Goal: Find contact information: Find contact information

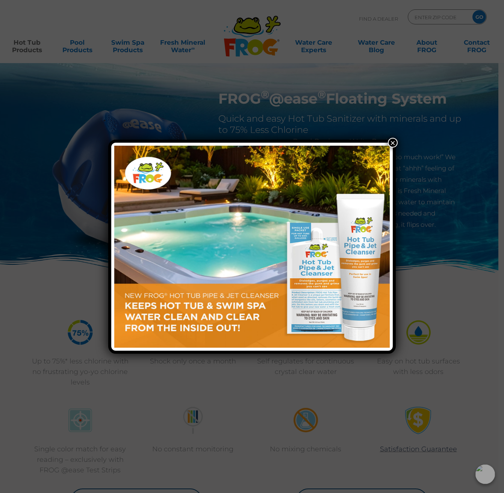
click at [26, 44] on div "×" at bounding box center [252, 246] width 504 height 493
click at [394, 144] on button "×" at bounding box center [393, 143] width 10 height 10
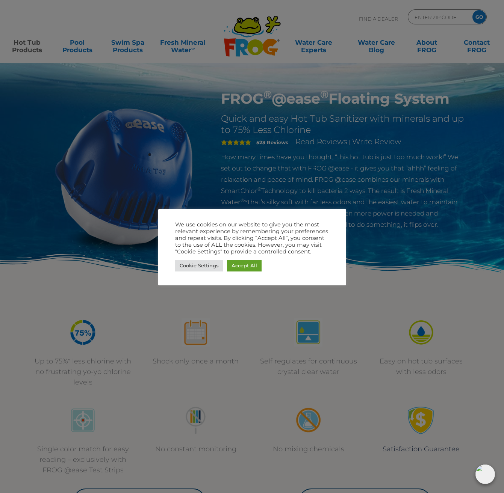
click at [85, 50] on div at bounding box center [252, 246] width 504 height 493
click at [243, 268] on link "Accept All" at bounding box center [244, 266] width 35 height 12
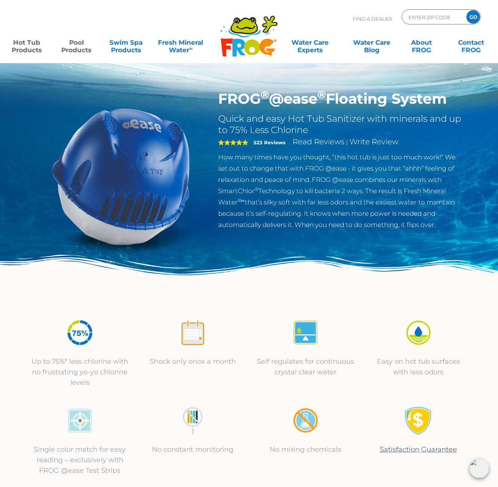
click at [75, 47] on link "Pool Products" at bounding box center [76, 42] width 39 height 15
click at [124, 47] on link "Swim Spa Products" at bounding box center [126, 42] width 39 height 15
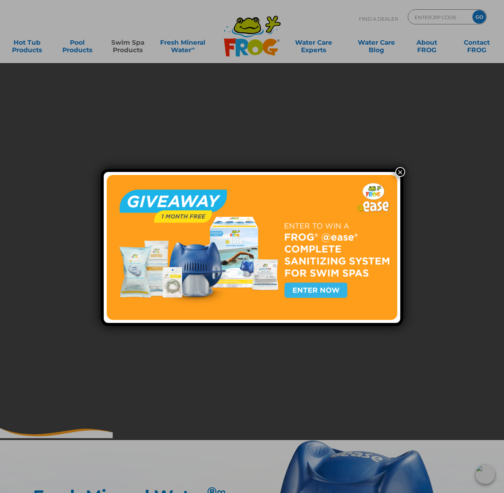
click at [396, 169] on button "×" at bounding box center [400, 172] width 10 height 10
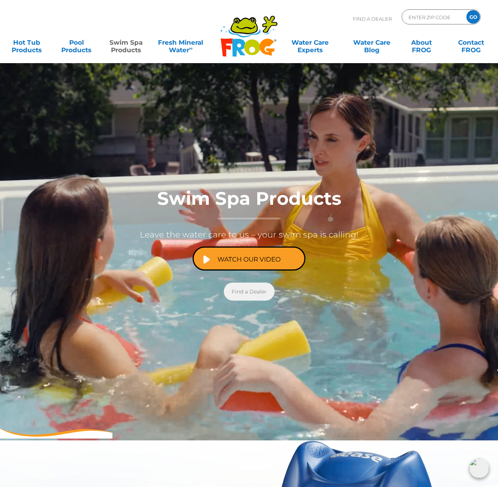
click at [245, 294] on link "Find a Dealer" at bounding box center [249, 292] width 51 height 18
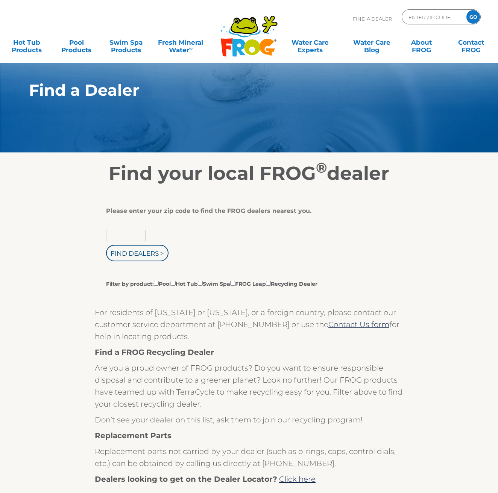
click at [118, 231] on input "text" at bounding box center [125, 235] width 39 height 11
type input "25541"
click at [106, 245] on input "Find Dealers >" at bounding box center [137, 253] width 62 height 17
click at [190, 226] on div "Please enter your zip code to find the FROG dealers nearest you. 25541 Find Dea…" at bounding box center [246, 247] width 280 height 80
click at [149, 256] on input "Find Dealers >" at bounding box center [137, 253] width 62 height 17
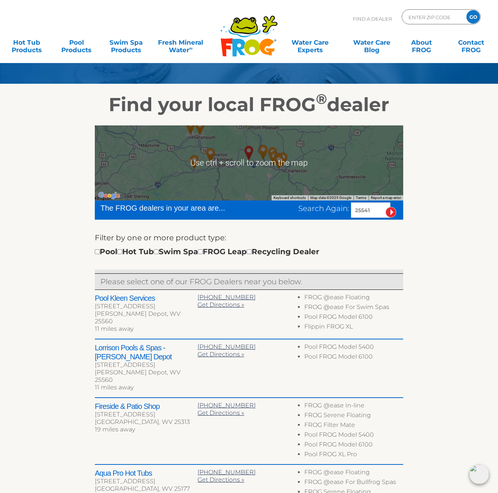
scroll to position [77, 0]
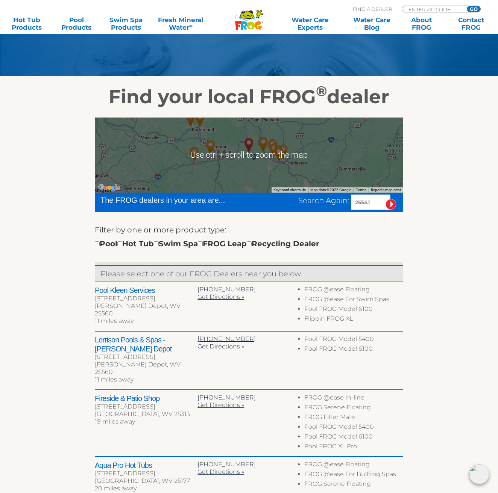
click at [130, 246] on div "Pool Hot Tub Swim Spa FROG Leap Recycling Dealer" at bounding box center [207, 244] width 224 height 12
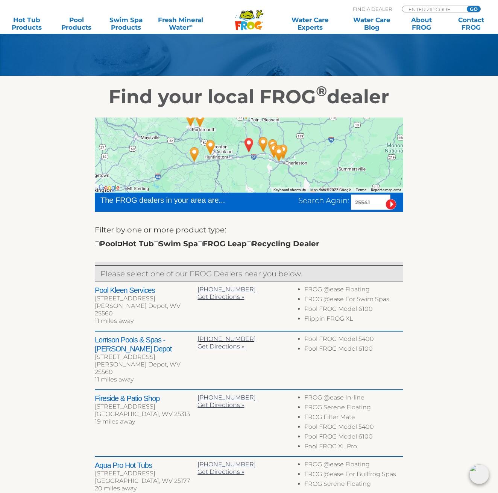
click at [122, 245] on input "checkbox" at bounding box center [119, 244] width 5 height 5
checkbox input "true"
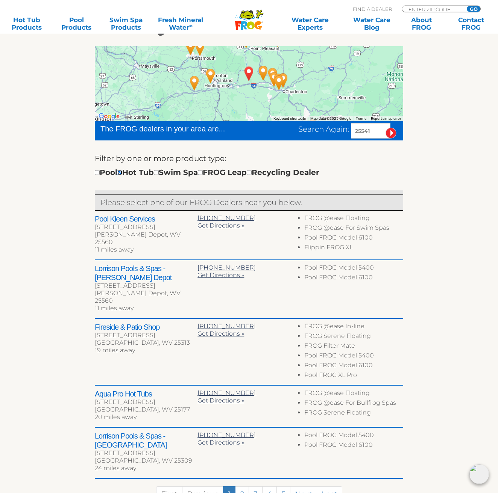
scroll to position [163, 0]
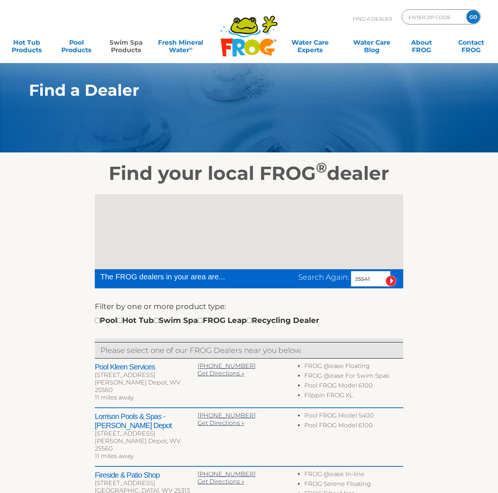
click at [121, 43] on link "Swim Spa Products" at bounding box center [126, 42] width 39 height 15
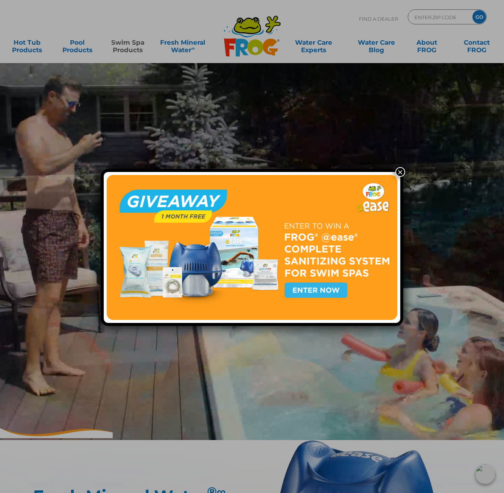
click at [29, 43] on div "×" at bounding box center [252, 246] width 504 height 493
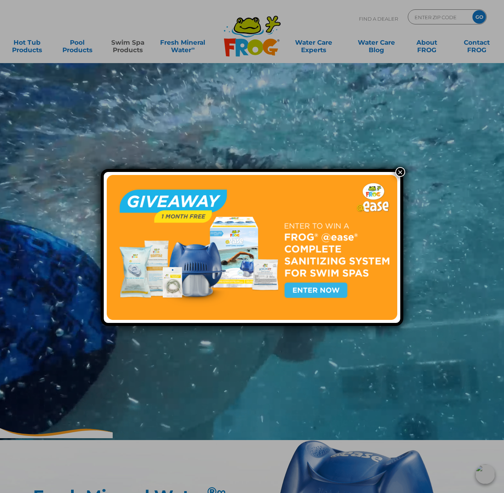
click at [403, 170] on div "×" at bounding box center [252, 246] width 504 height 493
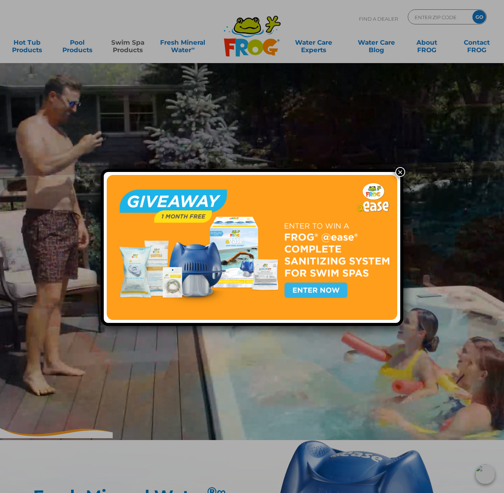
click at [399, 172] on button "×" at bounding box center [400, 172] width 10 height 10
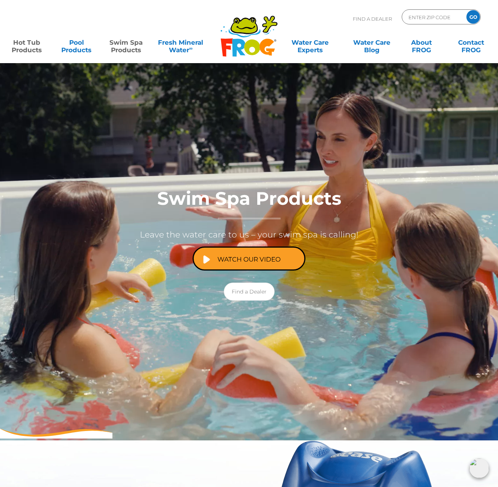
click at [29, 45] on link "Hot Tub Products" at bounding box center [27, 42] width 39 height 15
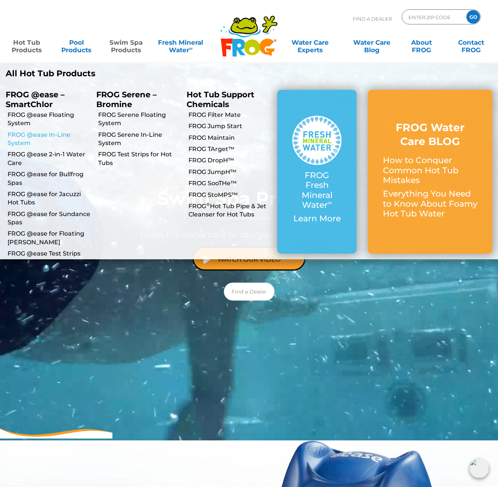
click at [47, 135] on link "FROG @ease In-Line System" at bounding box center [49, 139] width 83 height 17
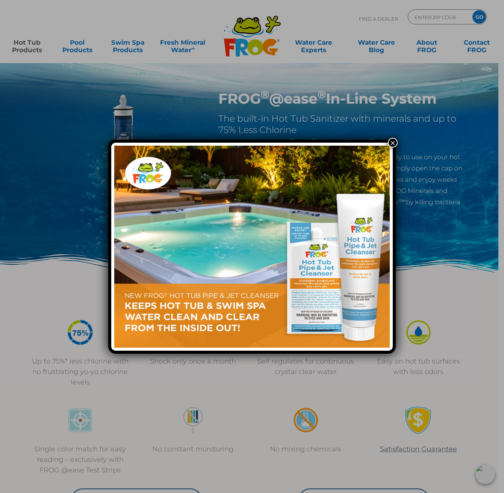
click at [392, 142] on button "×" at bounding box center [393, 143] width 10 height 10
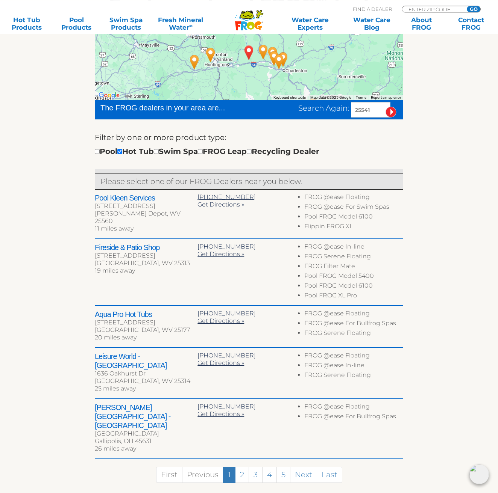
scroll to position [169, 0]
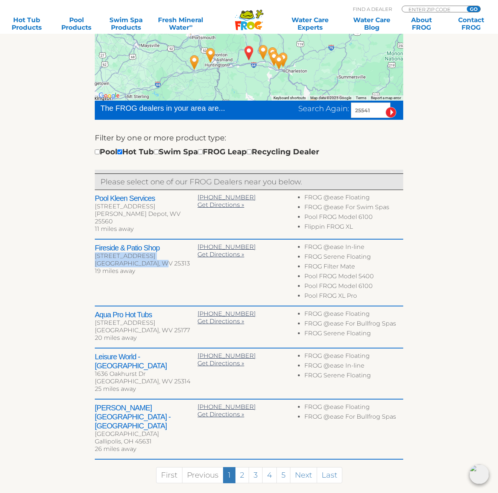
drag, startPoint x: 96, startPoint y: 256, endPoint x: 156, endPoint y: 262, distance: 60.9
click at [156, 262] on div "Fireside & Patio Shop 804 Cross Lanes Dr Charleston, WV 25313 19 miles away" at bounding box center [146, 261] width 103 height 34
copy div "804 Cross Lanes Dr Charleston, WV 25313"
click at [154, 274] on div "Fireside & Patio Shop 804 Cross Lanes Dr Charleston, WV 25313 19 miles away" at bounding box center [146, 261] width 103 height 34
click at [218, 254] on span "Get Directions »" at bounding box center [220, 254] width 47 height 7
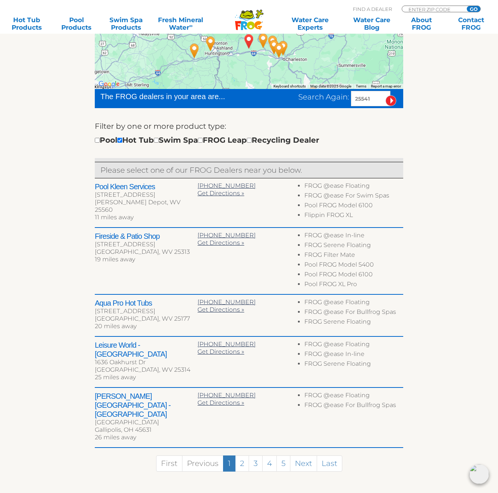
scroll to position [182, 0]
